Goal: Task Accomplishment & Management: Manage account settings

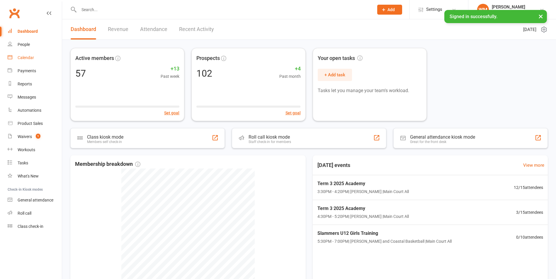
click at [29, 54] on link "Calendar" at bounding box center [35, 57] width 54 height 13
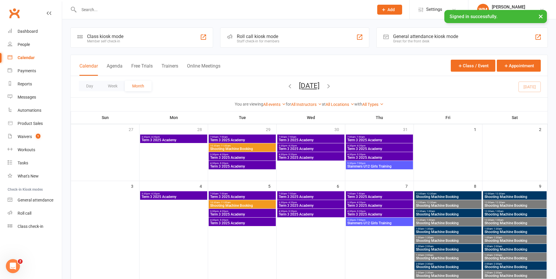
click at [332, 83] on icon "button" at bounding box center [328, 86] width 6 height 6
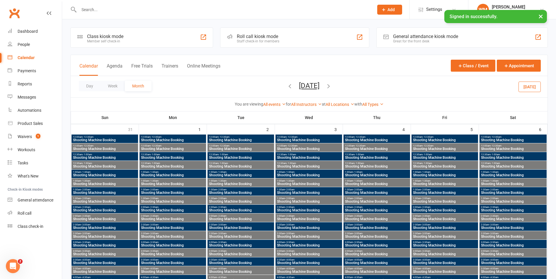
click at [350, 100] on div "You are viewing All events All events Empty events Full events Non-empty events…" at bounding box center [309, 104] width 477 height 13
click at [357, 106] on strong "with" at bounding box center [358, 104] width 8 height 5
click at [354, 102] on icon at bounding box center [352, 104] width 4 height 4
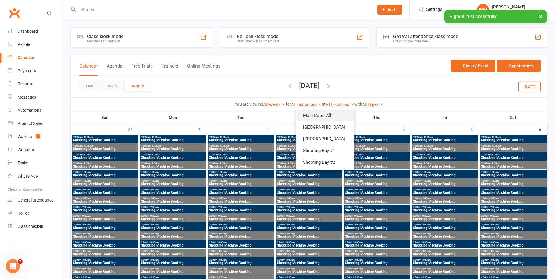
click at [346, 112] on link "Main Court All" at bounding box center [325, 116] width 58 height 12
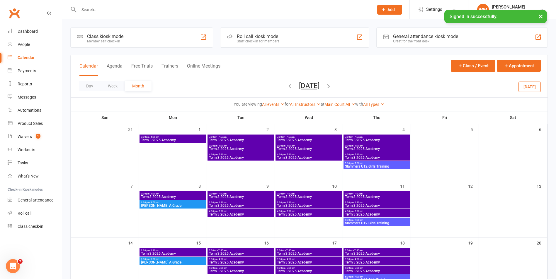
click at [351, 87] on div "Day Week Month [DATE] [DATE] Sun Mon Tue Wed Thu Fri Sat 27 28 29 30 31 01 02 0…" at bounding box center [309, 86] width 477 height 21
click at [332, 86] on icon "button" at bounding box center [328, 86] width 6 height 6
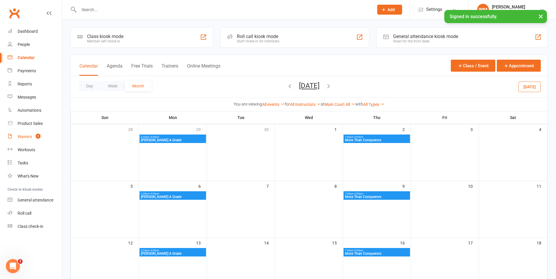
click at [51, 134] on link "Waivers 1" at bounding box center [35, 136] width 54 height 13
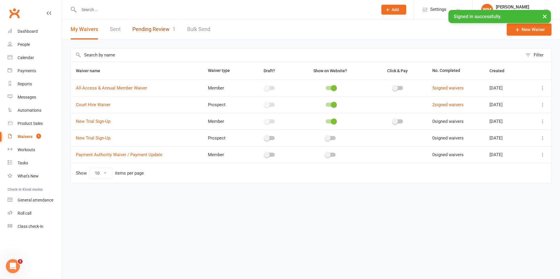
click at [139, 26] on link "Pending Review 1" at bounding box center [153, 29] width 43 height 20
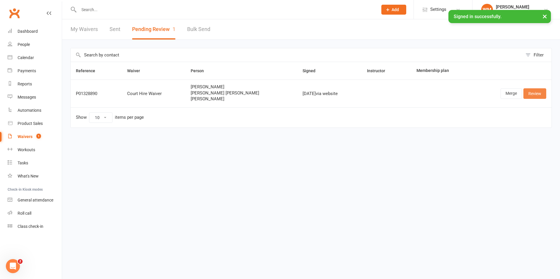
click at [530, 93] on link "Review" at bounding box center [534, 93] width 23 height 11
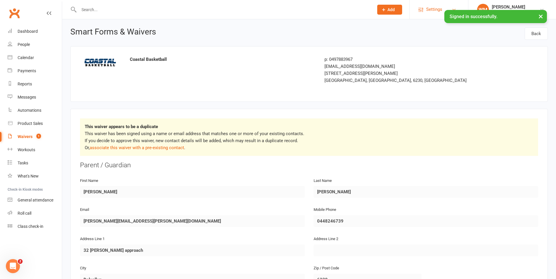
click at [444, 8] on link "Settings" at bounding box center [438, 9] width 41 height 13
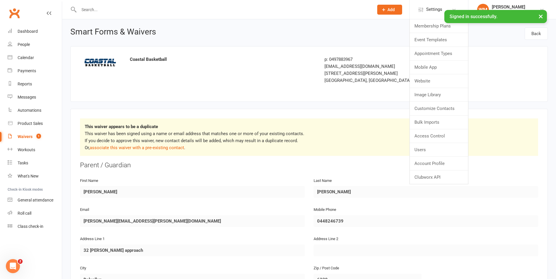
click at [384, 30] on header "Smart Forms & Waivers Back" at bounding box center [308, 37] width 477 height 19
